Goal: Complete application form

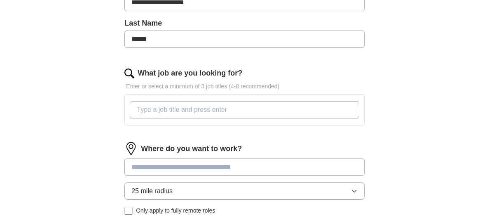
scroll to position [211, 0]
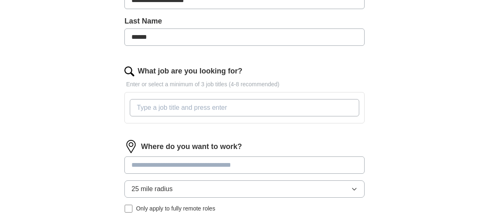
click at [271, 110] on input "What job are you looking for?" at bounding box center [244, 107] width 229 height 17
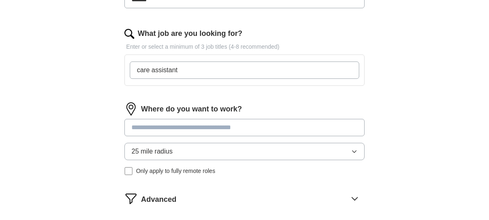
scroll to position [250, 0]
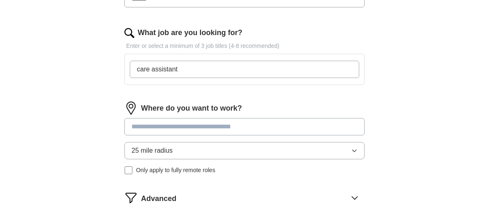
type input "care assistant"
click at [244, 127] on input at bounding box center [244, 126] width 240 height 17
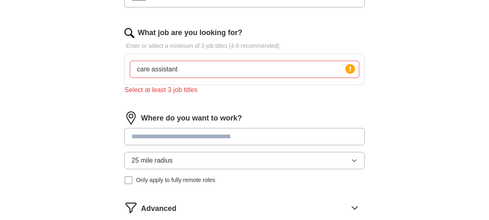
click at [180, 158] on div "Where do you want to work? 25 mile radius Only apply to fully remote roles" at bounding box center [244, 150] width 240 height 79
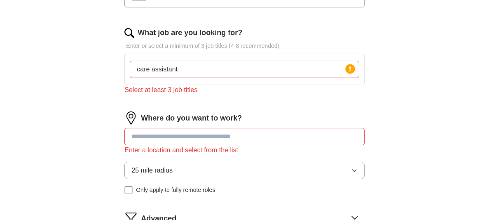
click at [208, 170] on button "25 mile radius" at bounding box center [244, 169] width 240 height 17
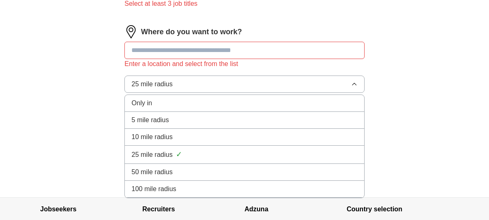
scroll to position [336, 0]
click at [147, 120] on span "5 mile radius" at bounding box center [149, 120] width 37 height 10
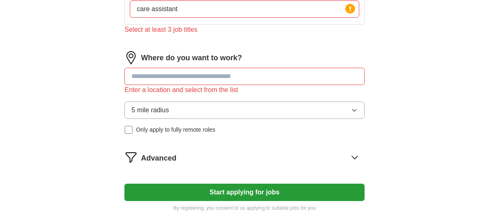
scroll to position [308, 0]
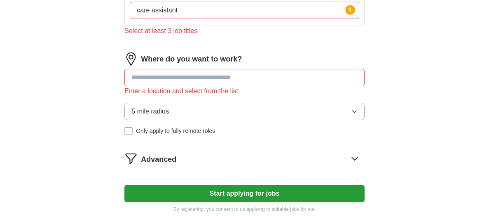
click at [147, 80] on input at bounding box center [244, 77] width 240 height 17
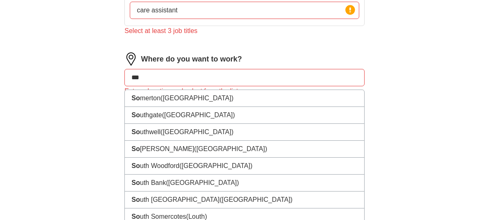
type input "****"
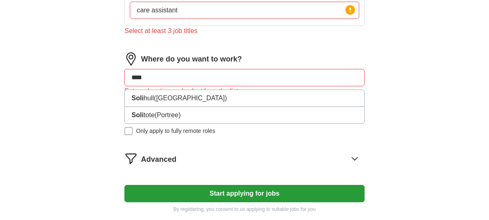
click at [147, 102] on li "[PERSON_NAME] ([GEOGRAPHIC_DATA])" at bounding box center [244, 98] width 239 height 17
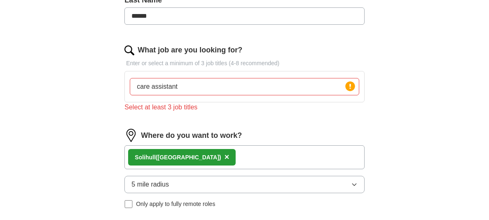
scroll to position [232, 0]
click at [181, 82] on input "care assistant" at bounding box center [244, 86] width 229 height 17
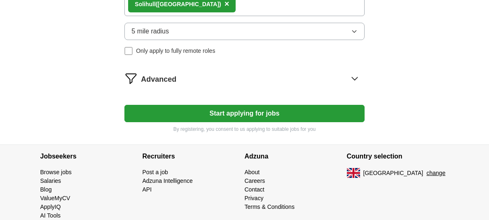
scroll to position [386, 0]
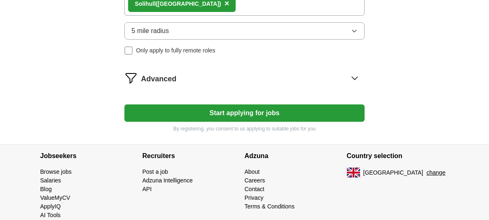
click at [159, 115] on button "Start applying for jobs" at bounding box center [244, 112] width 240 height 17
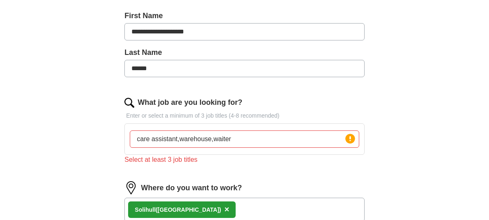
scroll to position [180, 0]
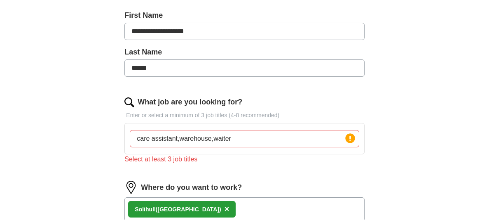
click at [211, 139] on input "care assistant,warehouse,waiter" at bounding box center [244, 138] width 229 height 17
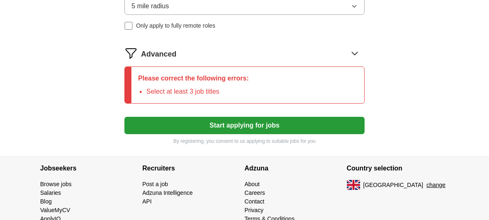
scroll to position [411, 0]
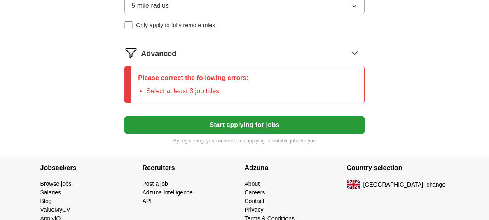
click at [167, 126] on button "Start applying for jobs" at bounding box center [244, 124] width 240 height 17
click at [176, 126] on button "Start applying for jobs" at bounding box center [244, 124] width 240 height 17
click at [183, 127] on button "Start applying for jobs" at bounding box center [244, 124] width 240 height 17
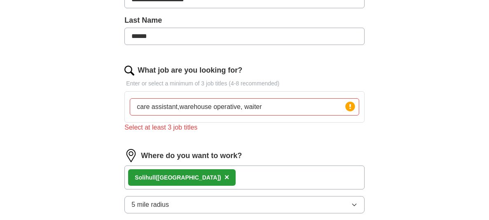
scroll to position [213, 0]
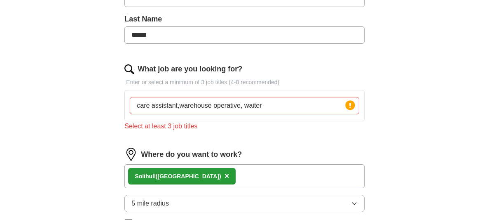
click at [276, 112] on input "care assistant,warehouse operative, waiter" at bounding box center [244, 105] width 229 height 17
type input "c"
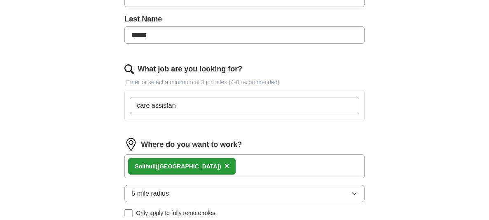
type input "care assistant"
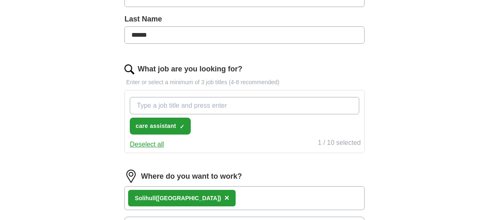
click at [164, 107] on input "What job are you looking for?" at bounding box center [244, 105] width 229 height 17
type input "customer service"
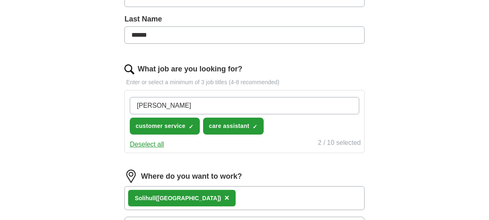
type input "waiter"
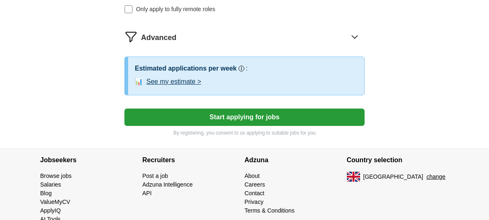
scroll to position [463, 0]
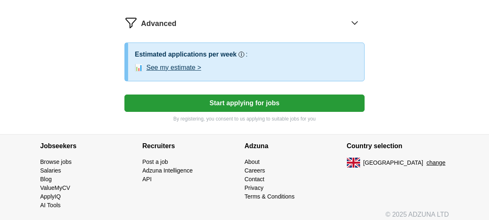
click at [192, 104] on button "Start applying for jobs" at bounding box center [244, 102] width 240 height 17
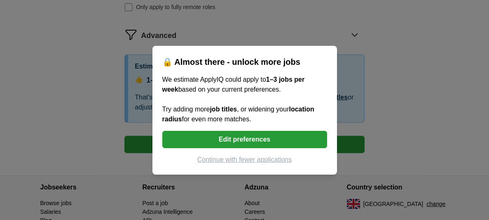
scroll to position [429, 0]
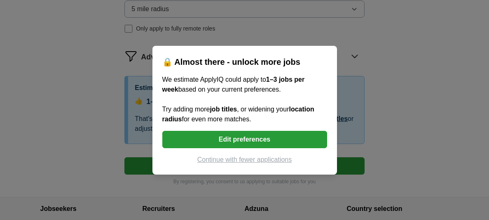
click at [212, 143] on button "Edit preferences" at bounding box center [244, 139] width 165 height 17
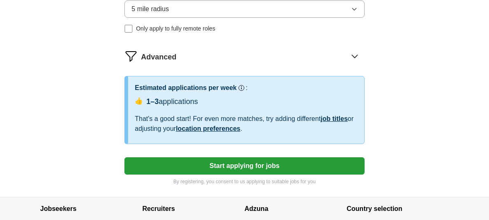
click at [216, 166] on button "Start applying for jobs" at bounding box center [244, 165] width 240 height 17
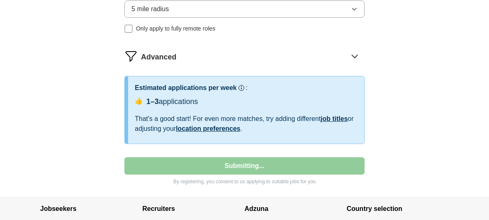
select select "**"
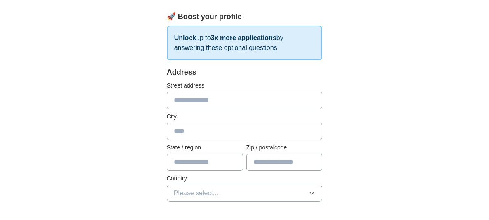
scroll to position [132, 0]
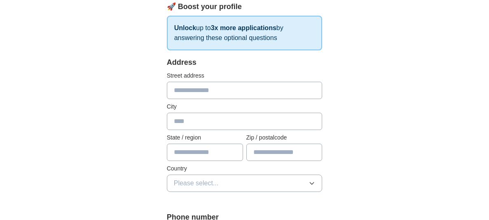
click at [191, 99] on input "text" at bounding box center [245, 90] width 156 height 17
type input "**********"
type input "*******"
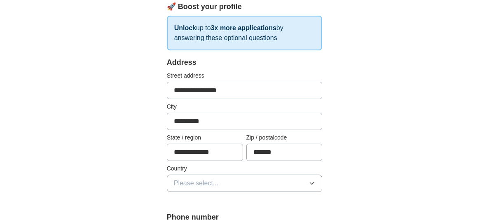
type input "**********"
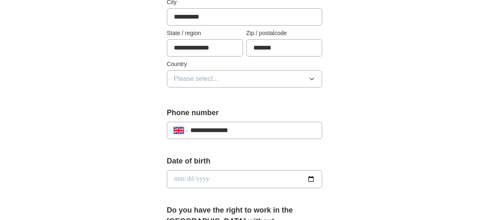
scroll to position [237, 0]
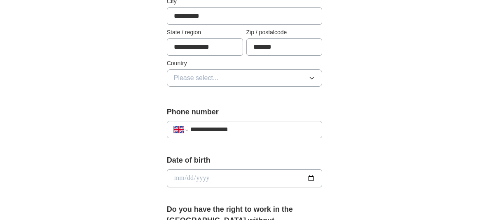
click at [192, 83] on span "Please select..." at bounding box center [196, 78] width 45 height 10
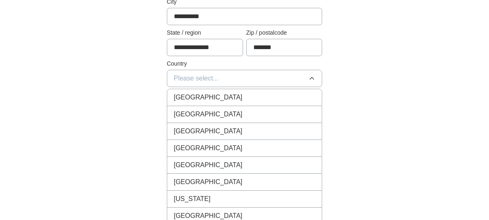
scroll to position [236, 0]
click at [187, 103] on span "[GEOGRAPHIC_DATA]" at bounding box center [208, 98] width 69 height 10
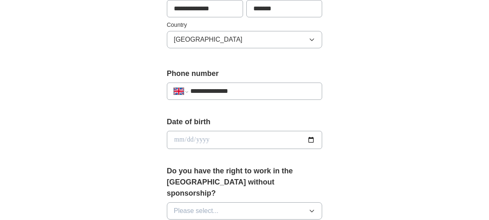
scroll to position [318, 0]
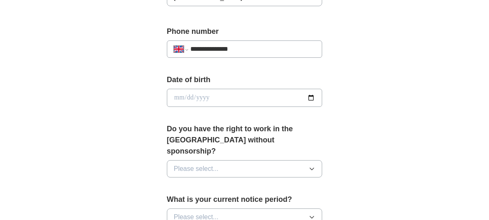
click at [200, 107] on input "date" at bounding box center [245, 98] width 156 height 18
click at [281, 107] on input "date" at bounding box center [245, 98] width 156 height 18
click at [184, 103] on input "date" at bounding box center [245, 98] width 156 height 18
type input "**********"
click at [197, 170] on span "Please select..." at bounding box center [196, 169] width 45 height 10
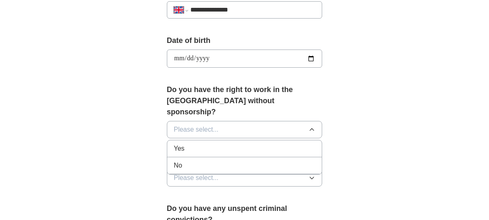
scroll to position [358, 0]
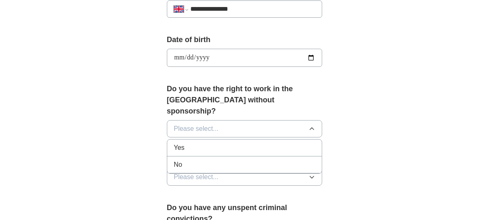
click at [195, 151] on li "Yes" at bounding box center [244, 147] width 155 height 17
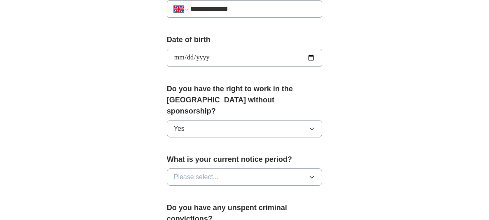
click at [199, 182] on button "Please select..." at bounding box center [245, 176] width 156 height 17
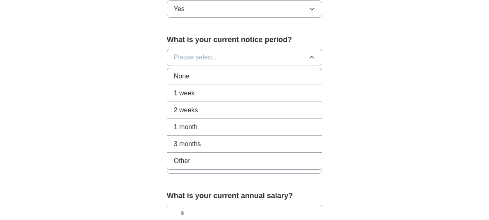
scroll to position [477, 0]
click at [190, 79] on div "None" at bounding box center [245, 76] width 142 height 10
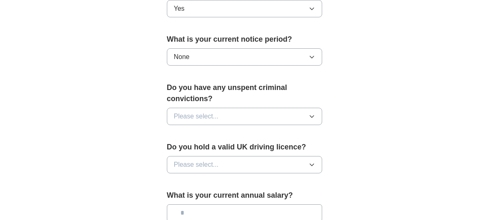
click at [197, 117] on span "Please select..." at bounding box center [196, 116] width 45 height 10
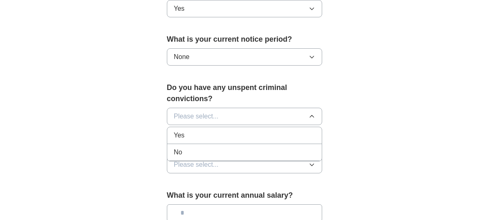
click at [188, 155] on li "No" at bounding box center [244, 152] width 155 height 17
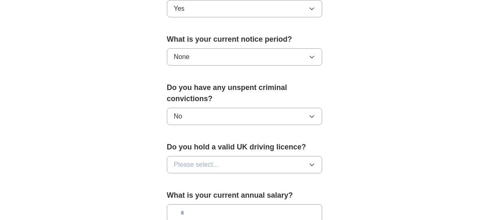
click at [197, 164] on span "Please select..." at bounding box center [196, 164] width 45 height 10
click at [185, 205] on li "No" at bounding box center [244, 200] width 155 height 17
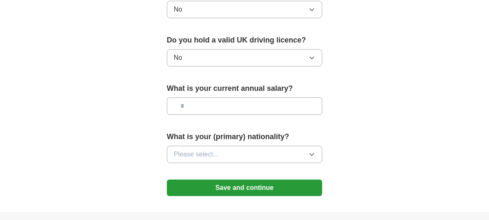
scroll to position [583, 0]
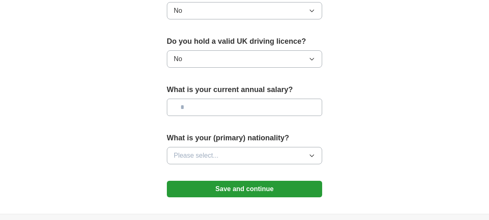
click at [206, 108] on input "text" at bounding box center [245, 106] width 156 height 17
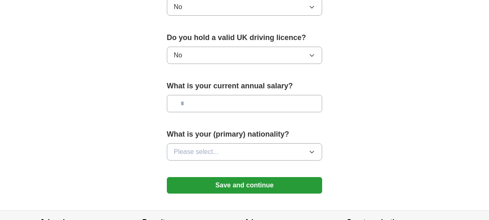
scroll to position [587, 0]
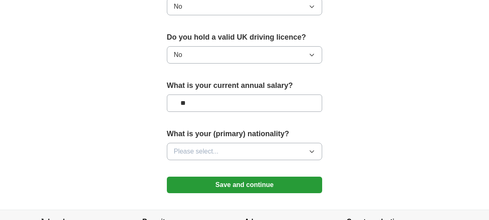
type input "**"
click at [201, 154] on span "Please select..." at bounding box center [196, 151] width 45 height 10
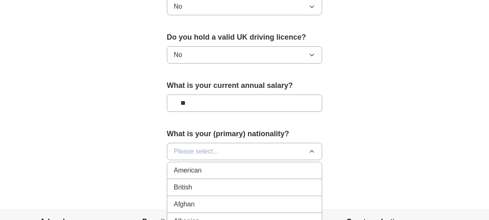
click at [193, 152] on span "Please select..." at bounding box center [196, 151] width 45 height 10
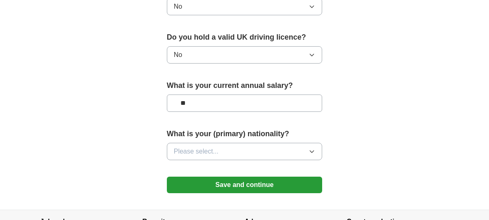
click at [194, 157] on button "Please select..." at bounding box center [245, 151] width 156 height 17
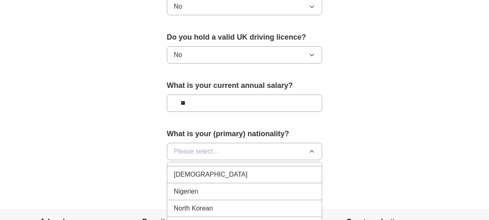
scroll to position [2172, 0]
click at [198, 172] on div "[DEMOGRAPHIC_DATA]" at bounding box center [245, 177] width 142 height 10
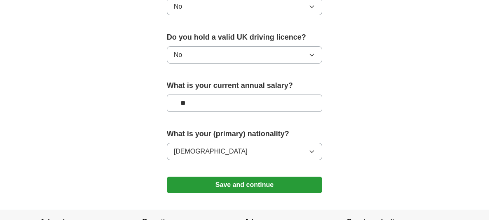
click at [205, 184] on button "Save and continue" at bounding box center [245, 184] width 156 height 16
